Goal: Task Accomplishment & Management: Use online tool/utility

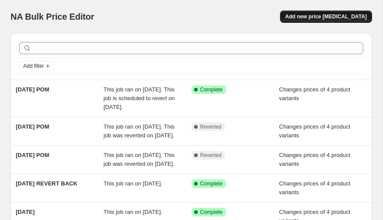
click at [326, 13] on button "Add new price [MEDICAL_DATA]" at bounding box center [326, 17] width 92 height 12
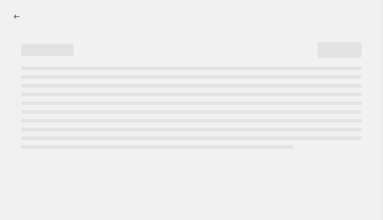
select select "percentage"
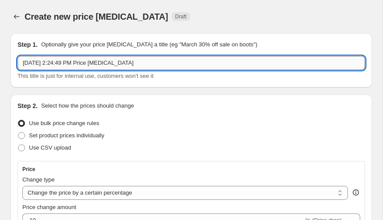
click at [63, 62] on input "[DATE] 2:24:49 PM Price [MEDICAL_DATA]" at bounding box center [191, 63] width 347 height 14
drag, startPoint x: 145, startPoint y: 63, endPoint x: 13, endPoint y: 65, distance: 132.3
click at [13, 65] on div "Step 1. Optionally give your price [MEDICAL_DATA] a title (eg "March 30% off sa…" at bounding box center [191, 60] width 361 height 54
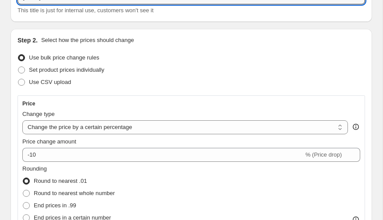
scroll to position [72, 0]
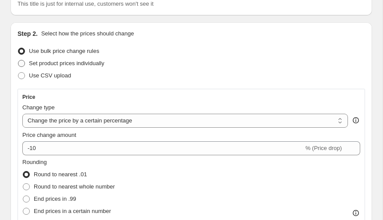
type input "[DATE] POM"
click at [21, 63] on span at bounding box center [21, 63] width 7 height 7
click at [18, 60] on input "Set product prices individually" at bounding box center [18, 60] width 0 height 0
radio input "true"
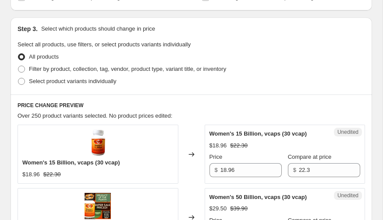
scroll to position [170, 0]
click at [25, 82] on label "Select product variants individually" at bounding box center [67, 81] width 99 height 12
click at [18, 78] on input "Select product variants individually" at bounding box center [18, 78] width 0 height 0
radio input "true"
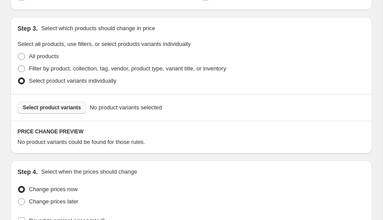
click at [74, 112] on button "Select product variants" at bounding box center [52, 108] width 69 height 12
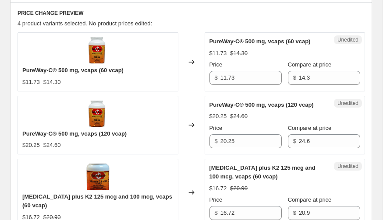
scroll to position [291, 0]
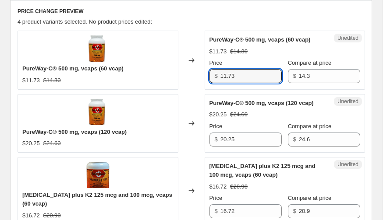
drag, startPoint x: 240, startPoint y: 74, endPoint x: 207, endPoint y: 74, distance: 32.9
click at [207, 74] on div "Unedited PureWay-C® 500 mg, vcaps (60 vcap) $11.73 $14.30 Price $ 11.73 Compare…" at bounding box center [285, 60] width 161 height 59
type input "10.73"
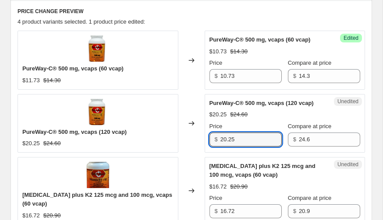
drag, startPoint x: 242, startPoint y: 137, endPoint x: 214, endPoint y: 136, distance: 28.5
click at [214, 136] on div "$ 20.25" at bounding box center [245, 140] width 72 height 14
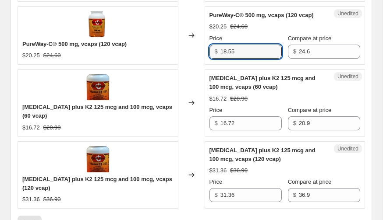
scroll to position [382, 0]
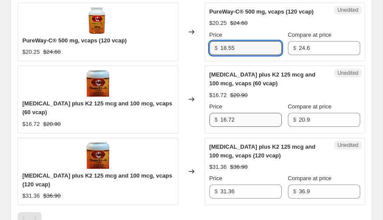
type input "18.55"
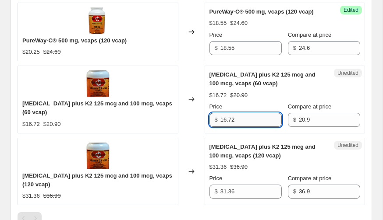
click at [230, 121] on input "16.72" at bounding box center [250, 120] width 61 height 14
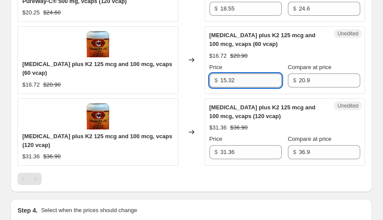
scroll to position [429, 0]
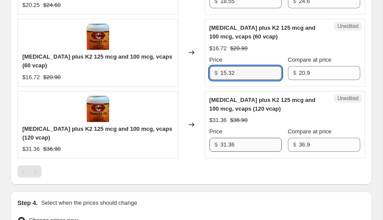
type input "15.32"
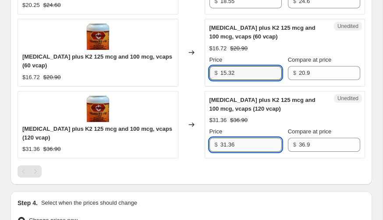
click at [228, 144] on input "31.36" at bounding box center [250, 145] width 61 height 14
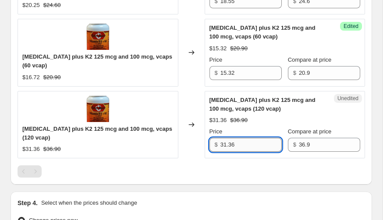
click at [228, 144] on input "31.36" at bounding box center [250, 145] width 61 height 14
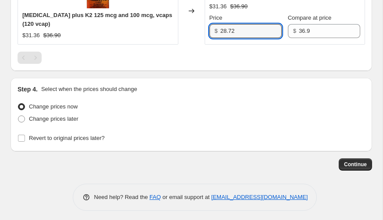
scroll to position [547, 0]
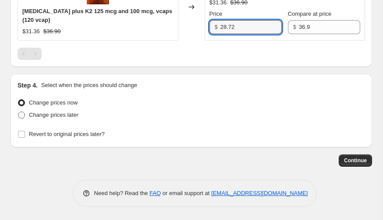
type input "28.72"
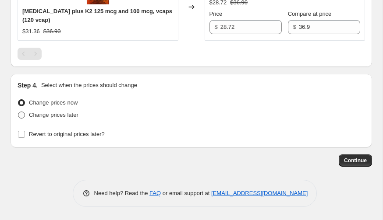
click at [74, 116] on span "Change prices later" at bounding box center [53, 115] width 49 height 7
click at [18, 112] on input "Change prices later" at bounding box center [18, 112] width 0 height 0
radio input "true"
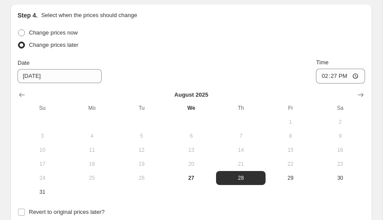
scroll to position [618, 0]
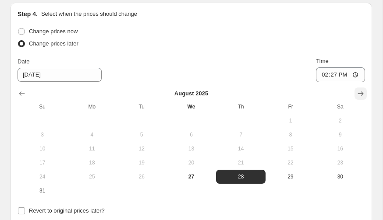
click at [360, 89] on icon "Show next month, September 2025" at bounding box center [360, 93] width 9 height 9
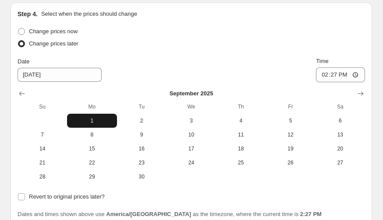
click at [90, 119] on span "1" at bounding box center [92, 120] width 42 height 7
type input "[DATE]"
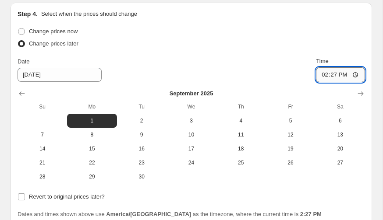
click at [322, 75] on input "14:27" at bounding box center [340, 74] width 49 height 15
type input "00:00"
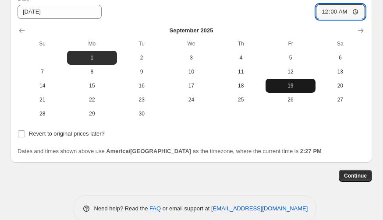
scroll to position [687, 0]
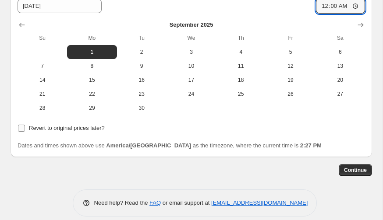
click at [22, 128] on input "Revert to original prices later?" at bounding box center [21, 128] width 7 height 7
checkbox input "true"
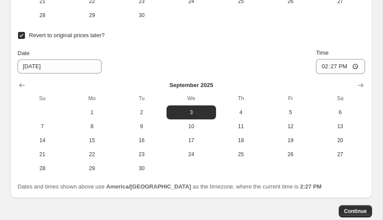
scroll to position [781, 0]
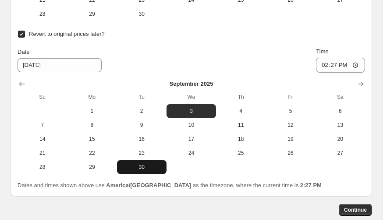
click at [139, 170] on span "30" at bounding box center [141, 167] width 42 height 7
type input "[DATE]"
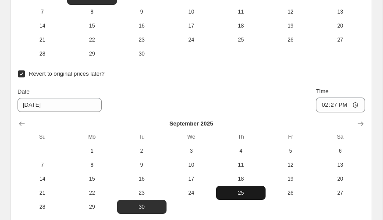
scroll to position [740, 0]
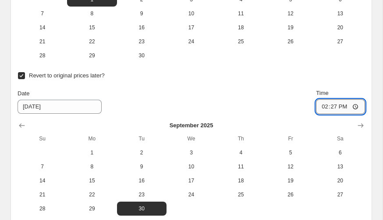
click at [319, 105] on input "14:27" at bounding box center [340, 106] width 49 height 15
type input "23:59"
click at [279, 78] on div "Revert to original prices later?" at bounding box center [191, 76] width 347 height 12
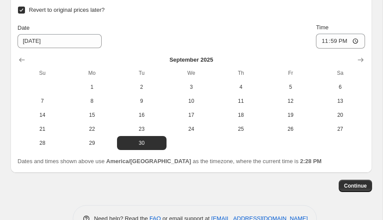
scroll to position [806, 0]
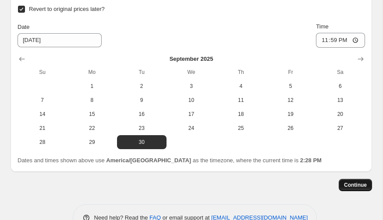
click at [351, 182] on span "Continue" at bounding box center [355, 185] width 23 height 7
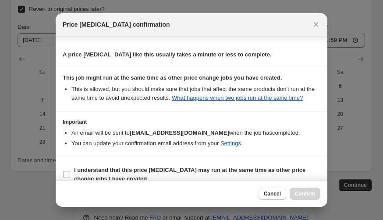
scroll to position [100, 0]
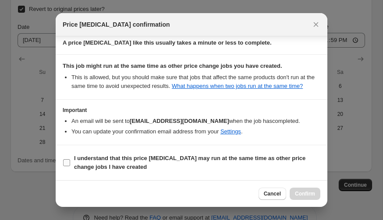
click at [69, 164] on input "I understand that this price [MEDICAL_DATA] may run at the same time as other p…" at bounding box center [66, 162] width 7 height 7
checkbox input "true"
click at [301, 192] on span "Confirm" at bounding box center [305, 194] width 20 height 7
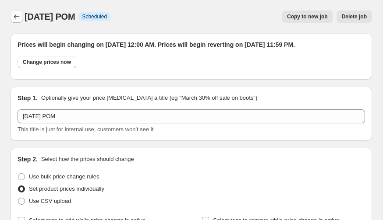
click at [20, 16] on icon "Price change jobs" at bounding box center [16, 16] width 9 height 9
